Goal: Find specific page/section: Find specific page/section

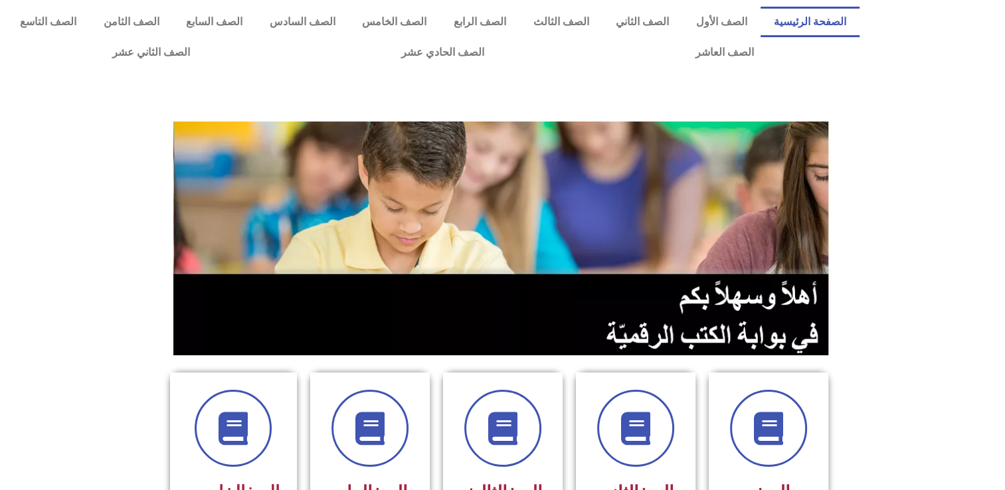
scroll to position [428, 0]
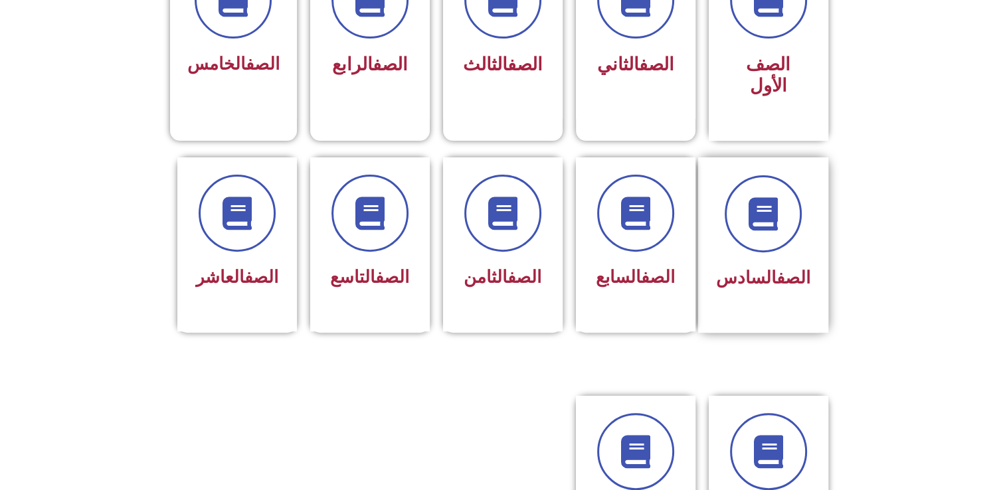
click at [813, 208] on div "الصف السادس" at bounding box center [763, 244] width 130 height 175
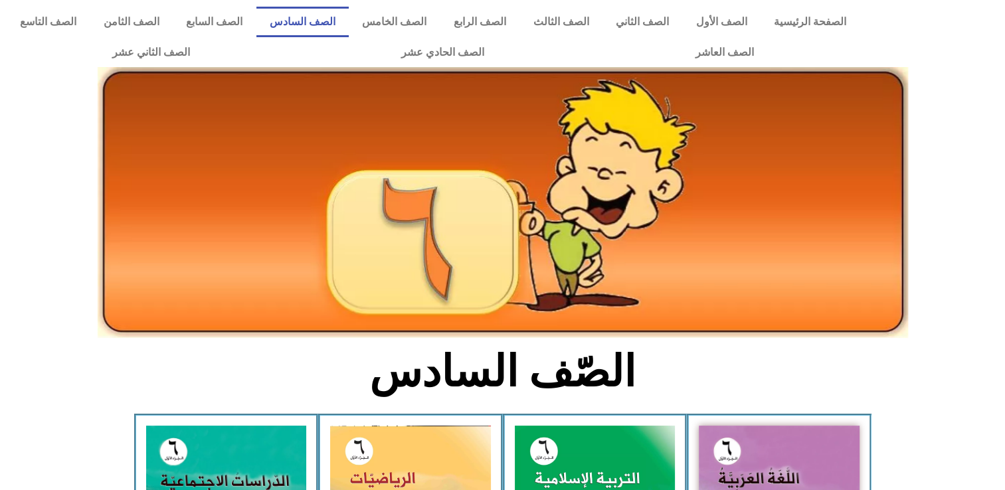
click at [669, 216] on img at bounding box center [503, 202] width 810 height 271
click at [256, 19] on link "الصف السابع" at bounding box center [215, 22] width 84 height 31
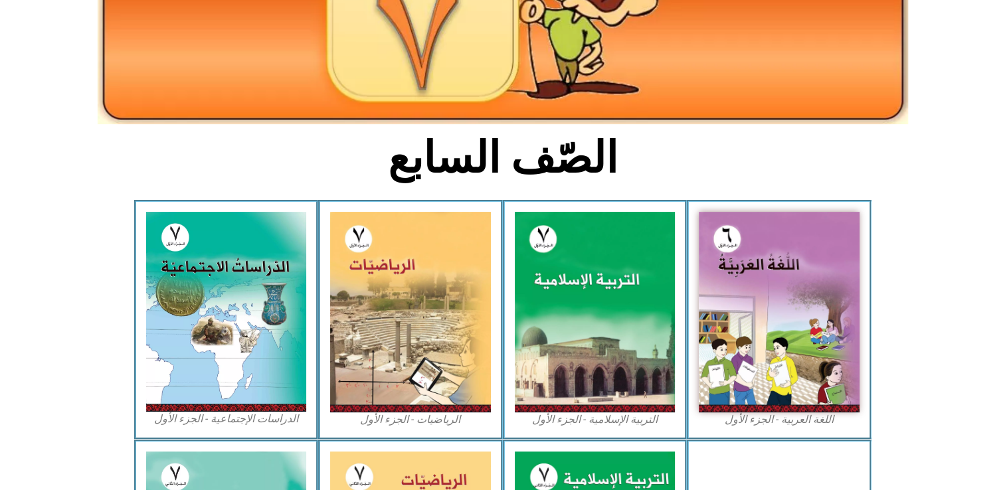
scroll to position [284, 0]
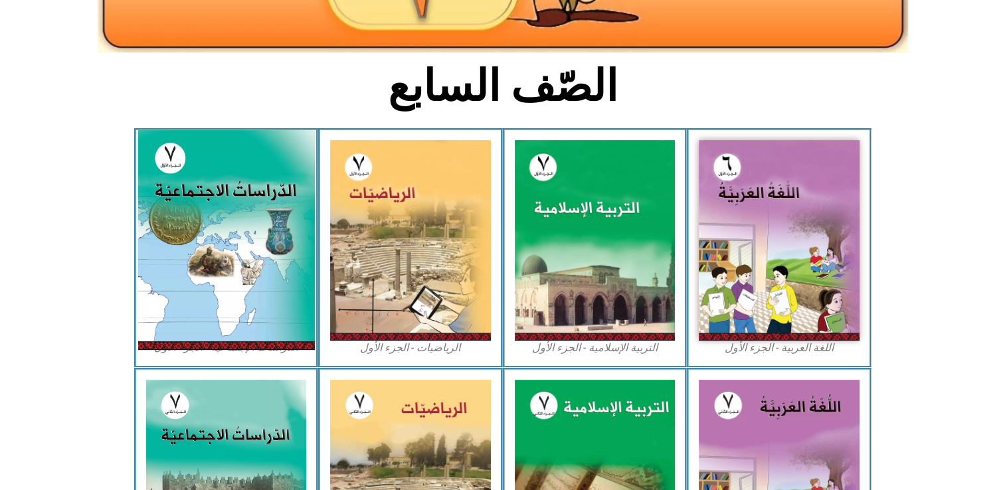
click at [218, 270] on img at bounding box center [225, 240] width 177 height 220
click at [213, 222] on img at bounding box center [225, 240] width 177 height 220
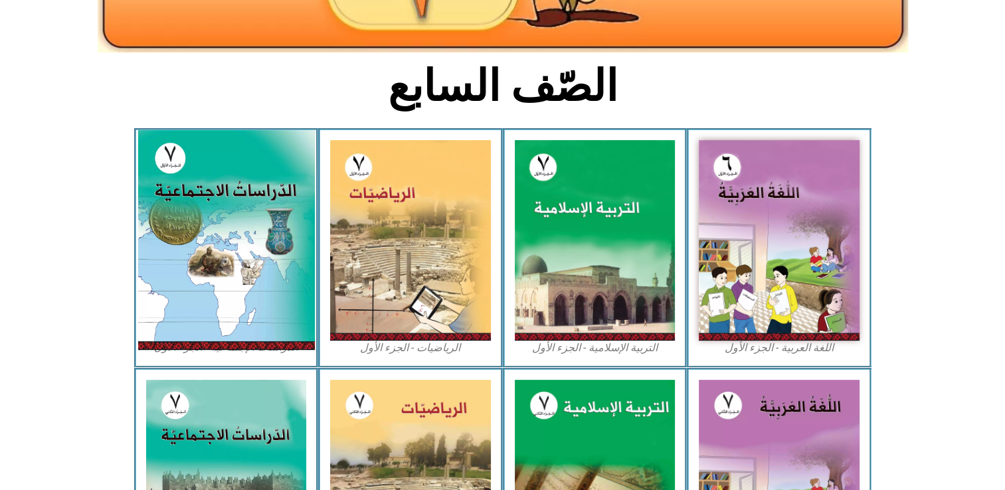
click at [213, 222] on img at bounding box center [225, 240] width 177 height 220
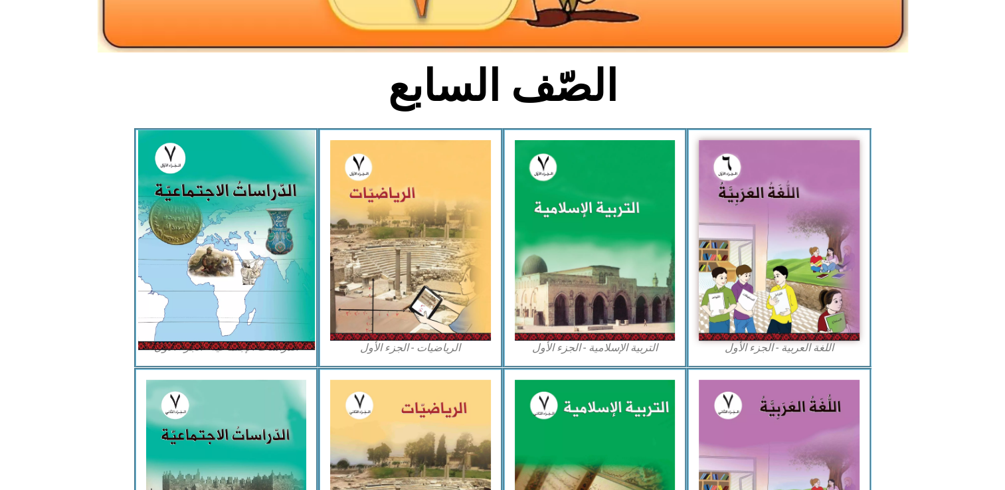
click at [213, 222] on img at bounding box center [225, 240] width 177 height 220
